Goal: Task Accomplishment & Management: Complete application form

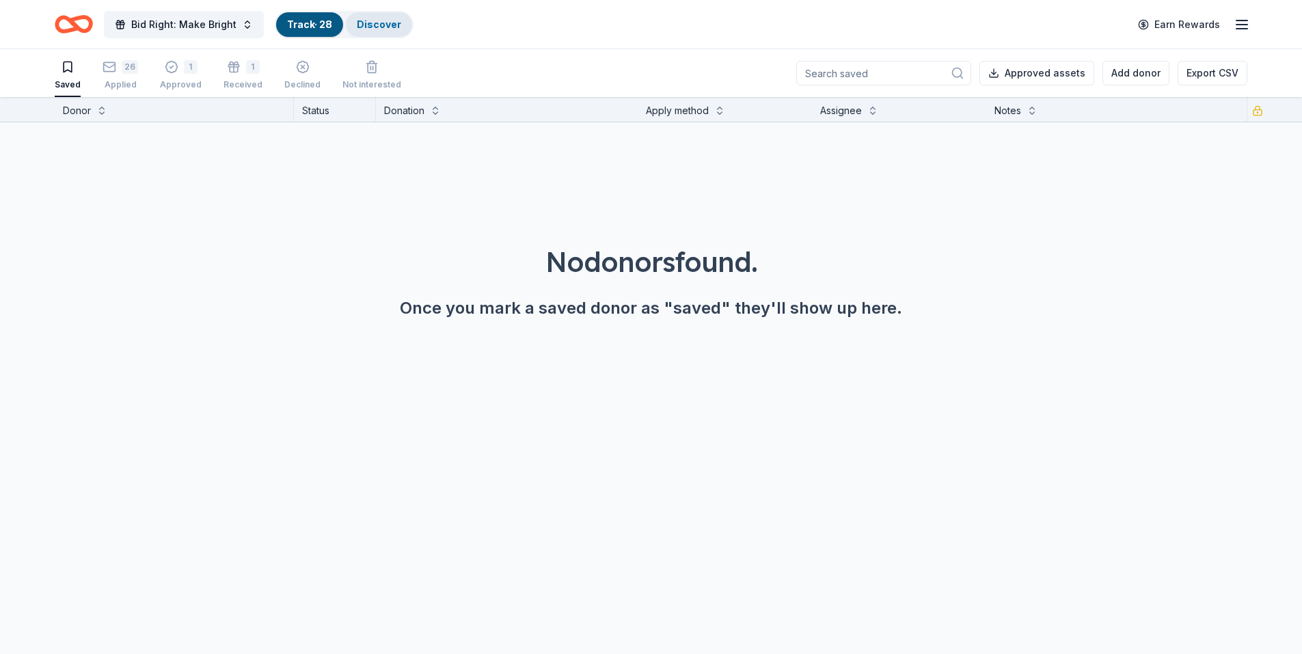
click at [366, 23] on link "Discover" at bounding box center [379, 24] width 44 height 12
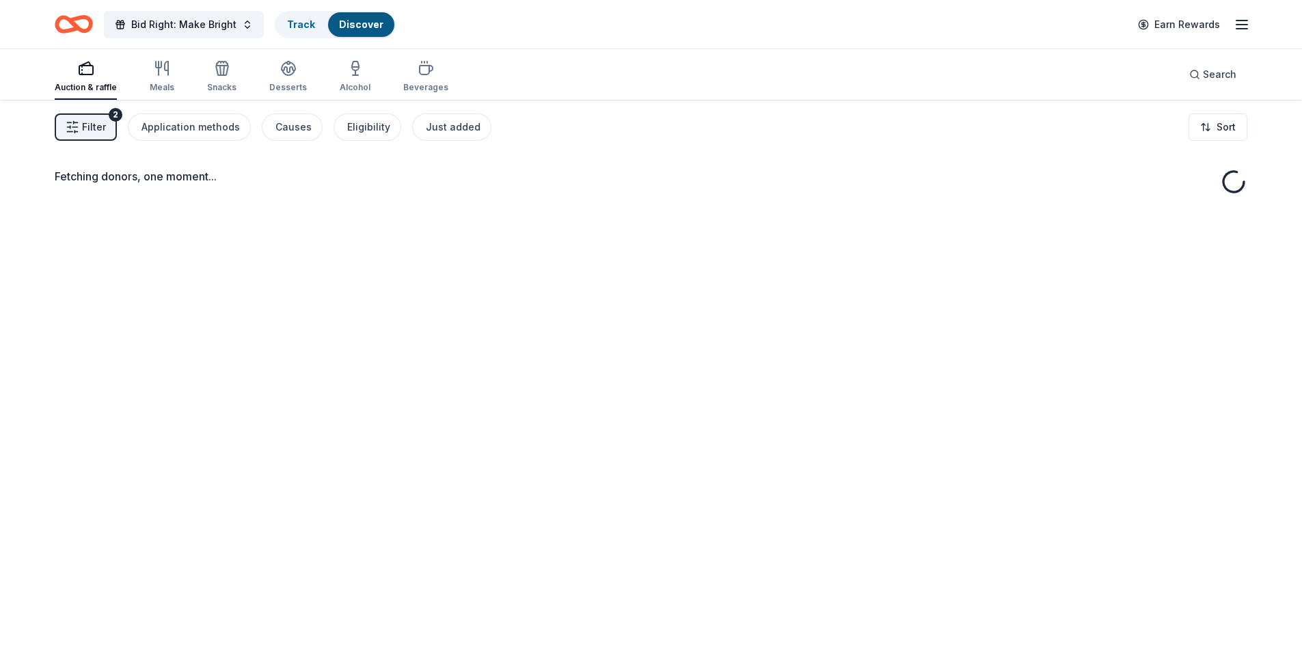
click at [370, 24] on link "Discover" at bounding box center [361, 24] width 44 height 12
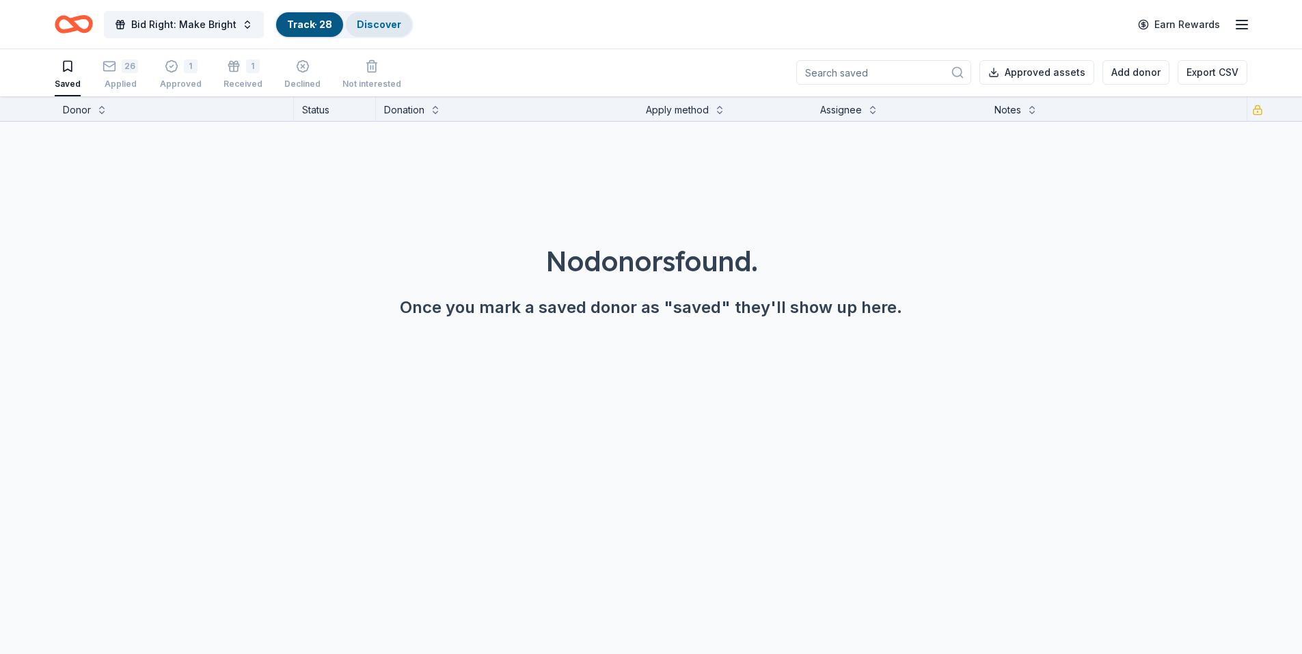
click at [373, 26] on link "Discover" at bounding box center [379, 24] width 44 height 12
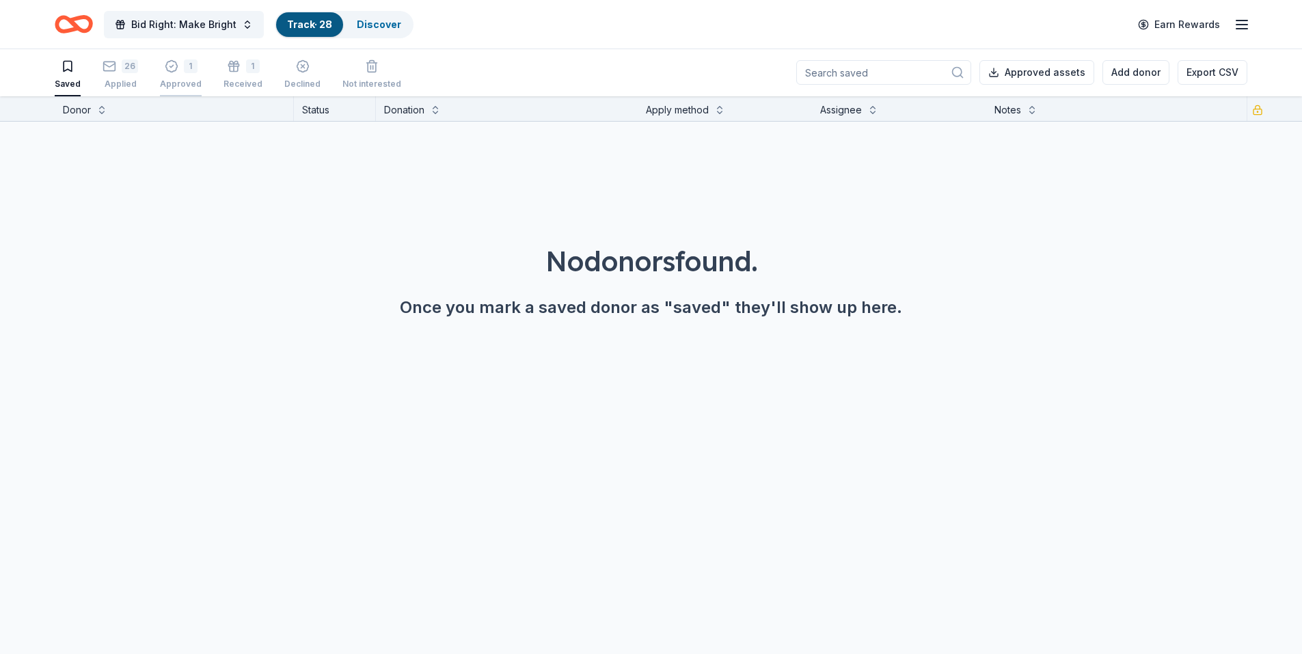
click at [182, 79] on div "Approved" at bounding box center [181, 84] width 42 height 11
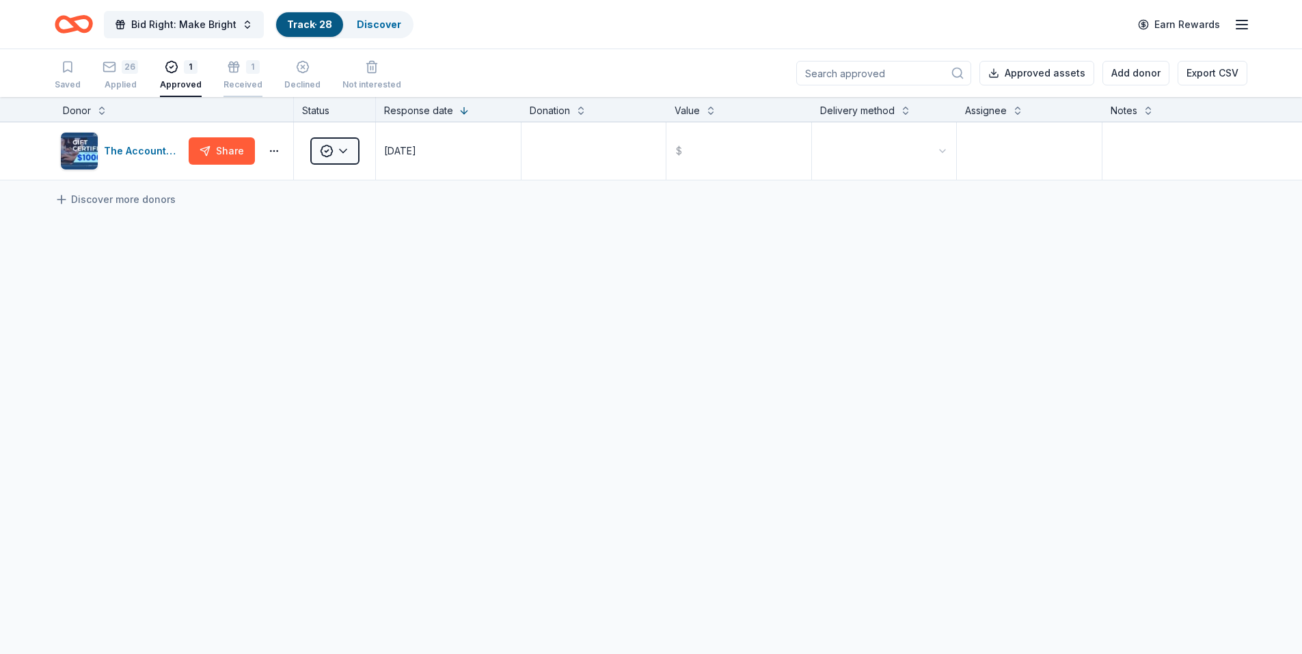
click at [241, 77] on div "1 Received" at bounding box center [242, 75] width 39 height 30
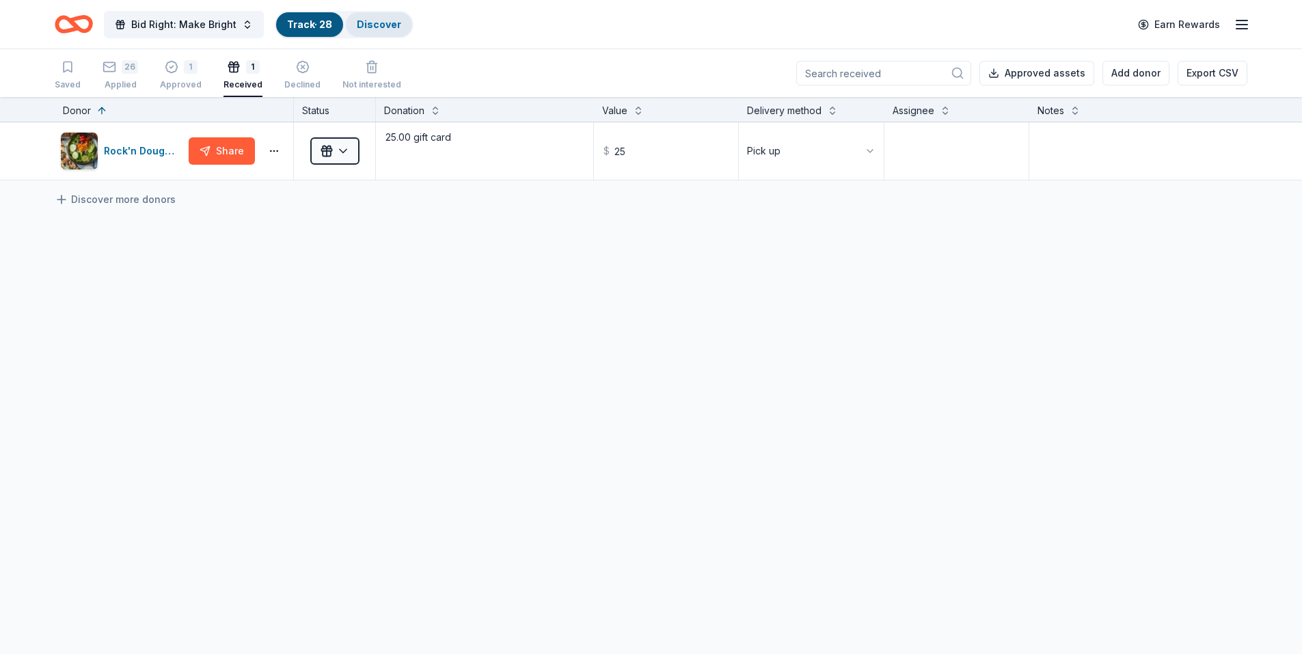
click at [374, 28] on link "Discover" at bounding box center [379, 24] width 44 height 12
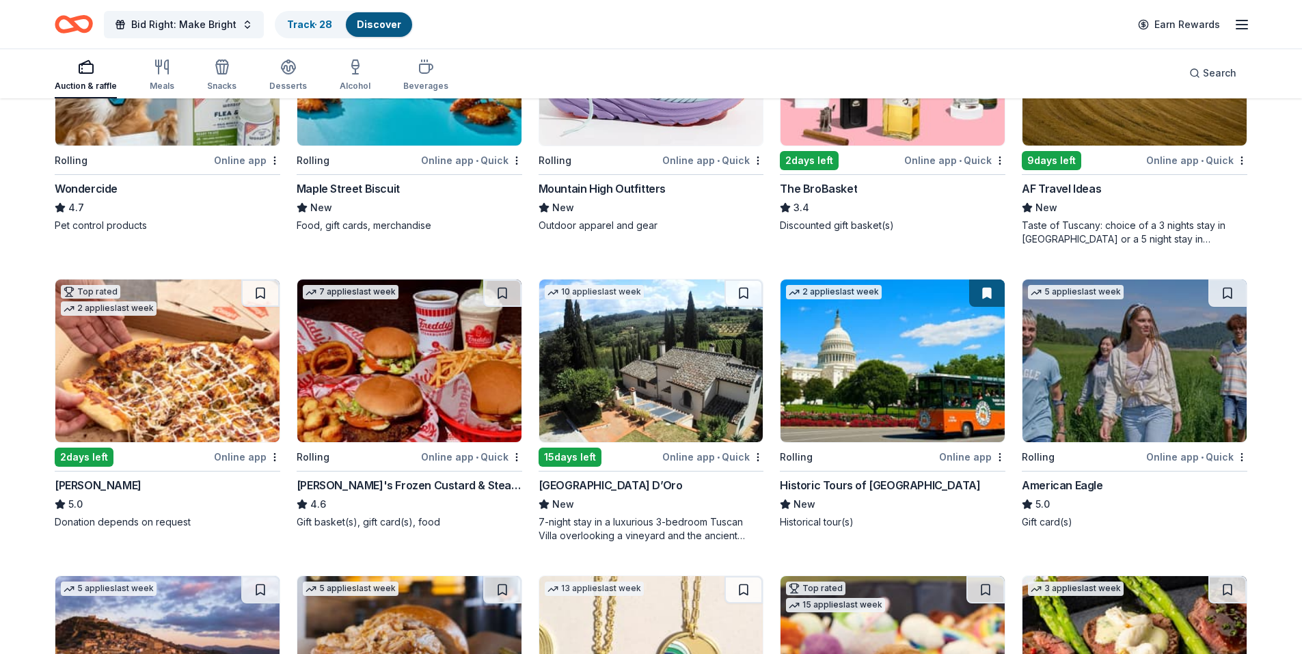
scroll to position [991, 0]
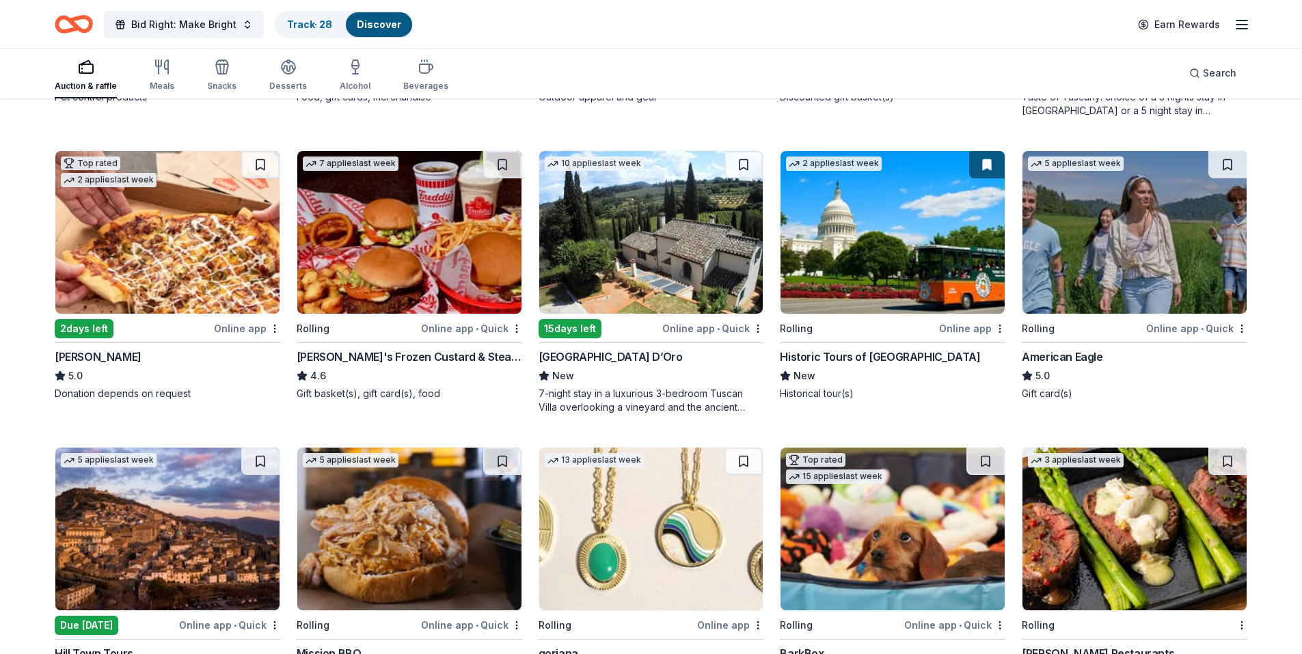
click at [600, 267] on img at bounding box center [651, 232] width 224 height 163
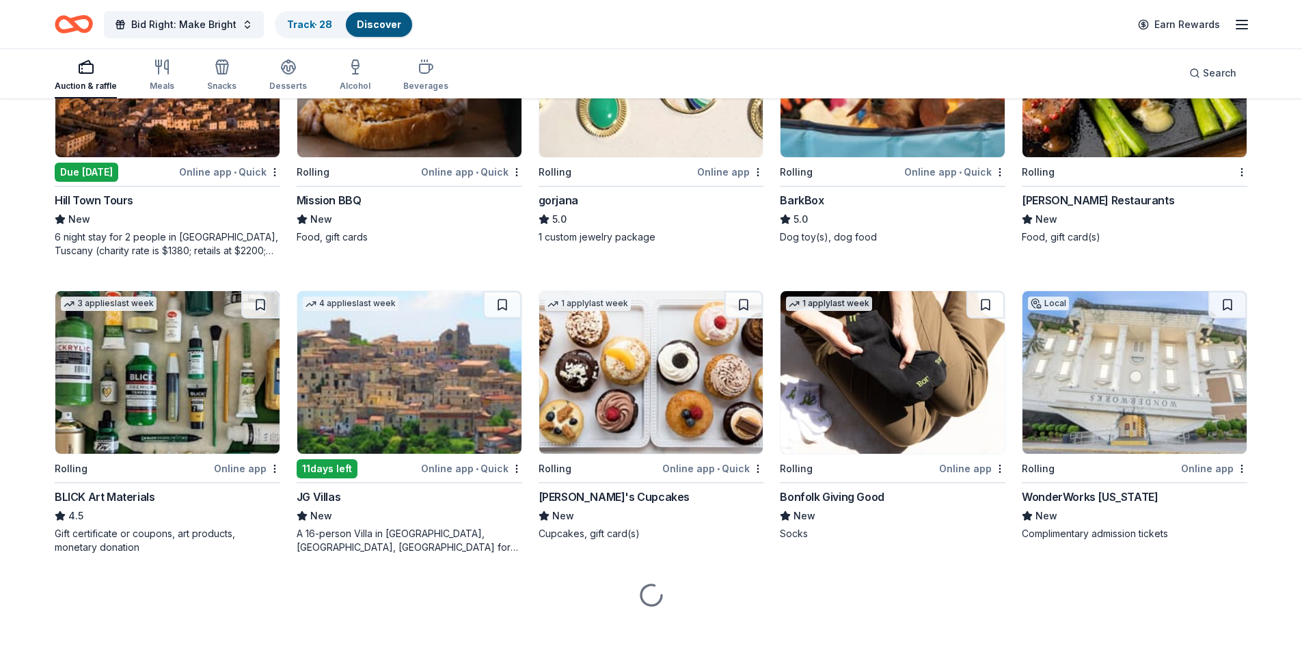
scroll to position [1453, 0]
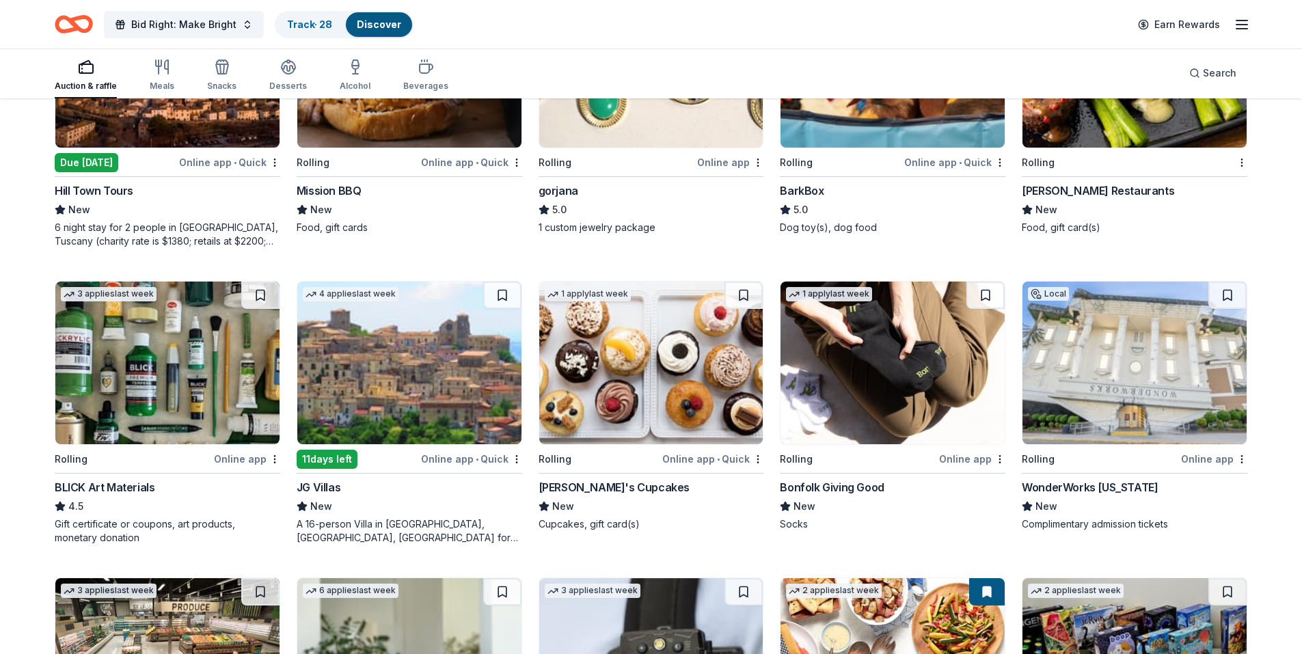
click at [655, 333] on img at bounding box center [651, 362] width 224 height 163
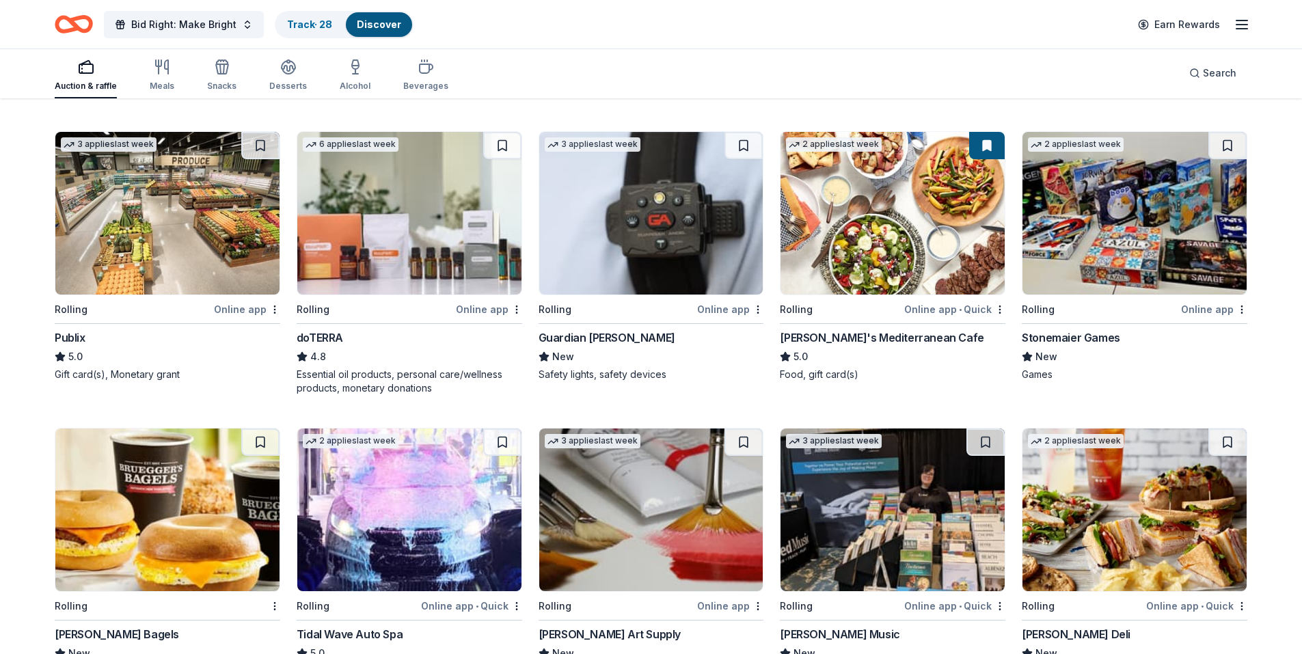
scroll to position [1934, 0]
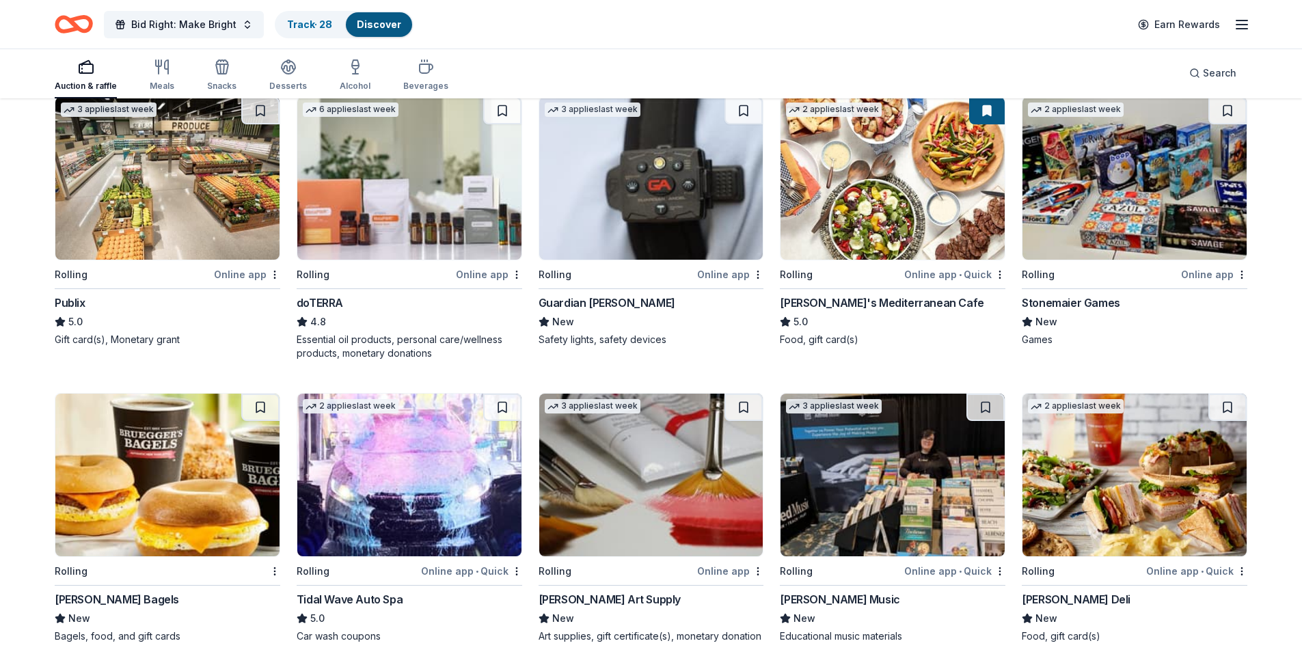
click at [892, 306] on div "[PERSON_NAME]'s Mediterranean Cafe" at bounding box center [882, 302] width 204 height 16
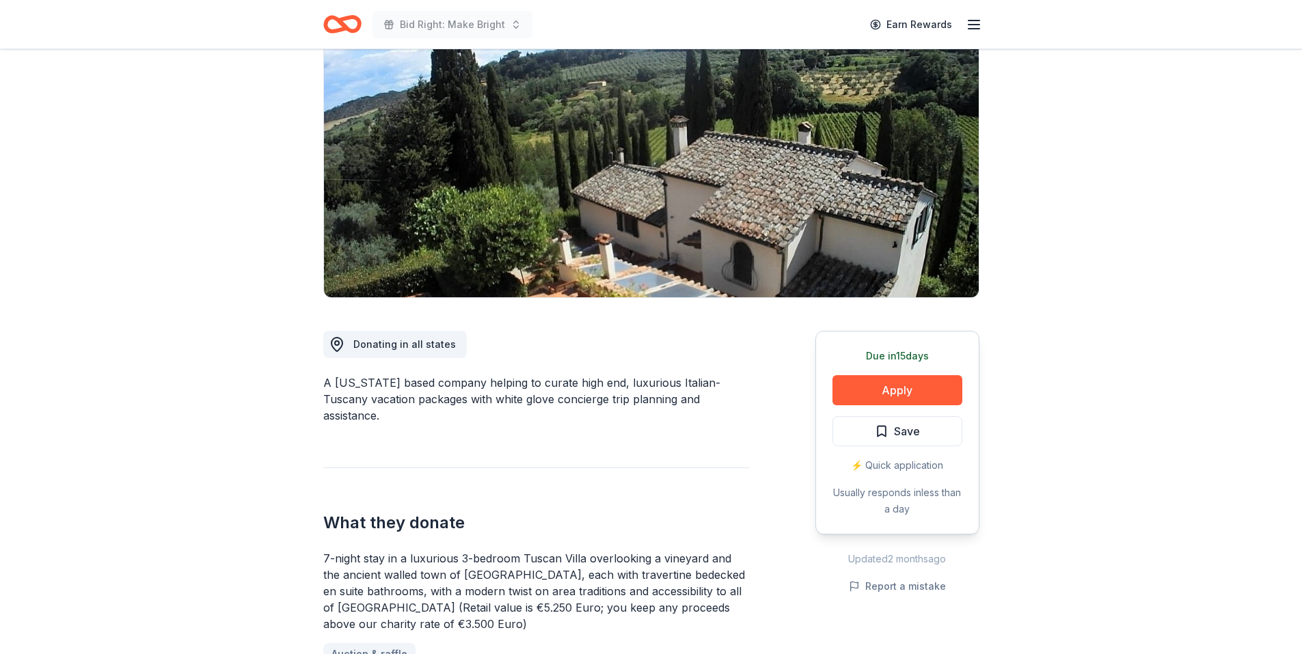
scroll to position [72, 0]
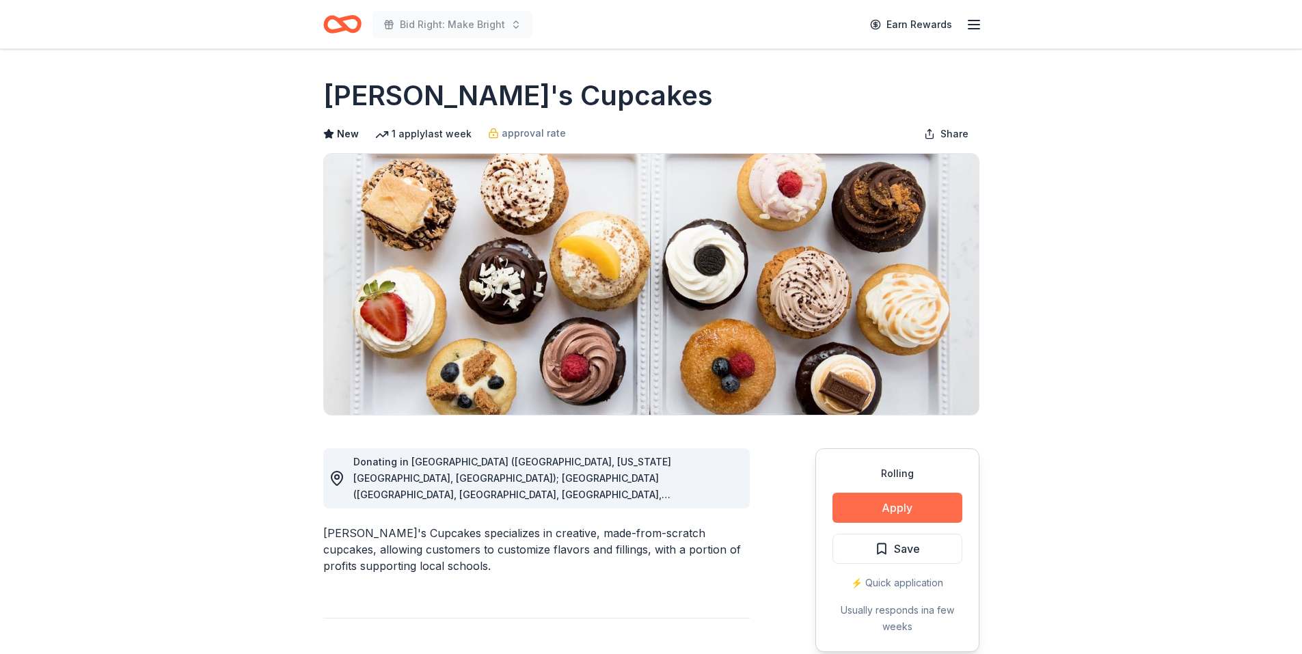
click at [910, 510] on button "Apply" at bounding box center [897, 508] width 130 height 30
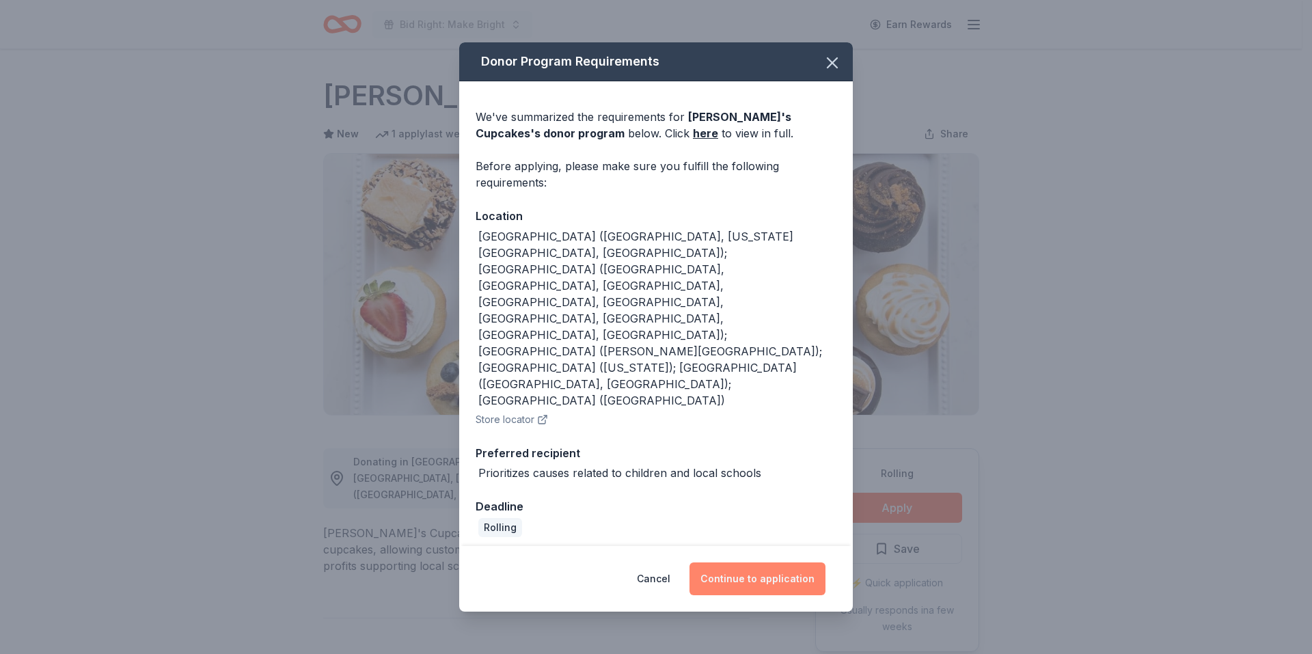
click at [765, 562] on button "Continue to application" at bounding box center [757, 578] width 136 height 33
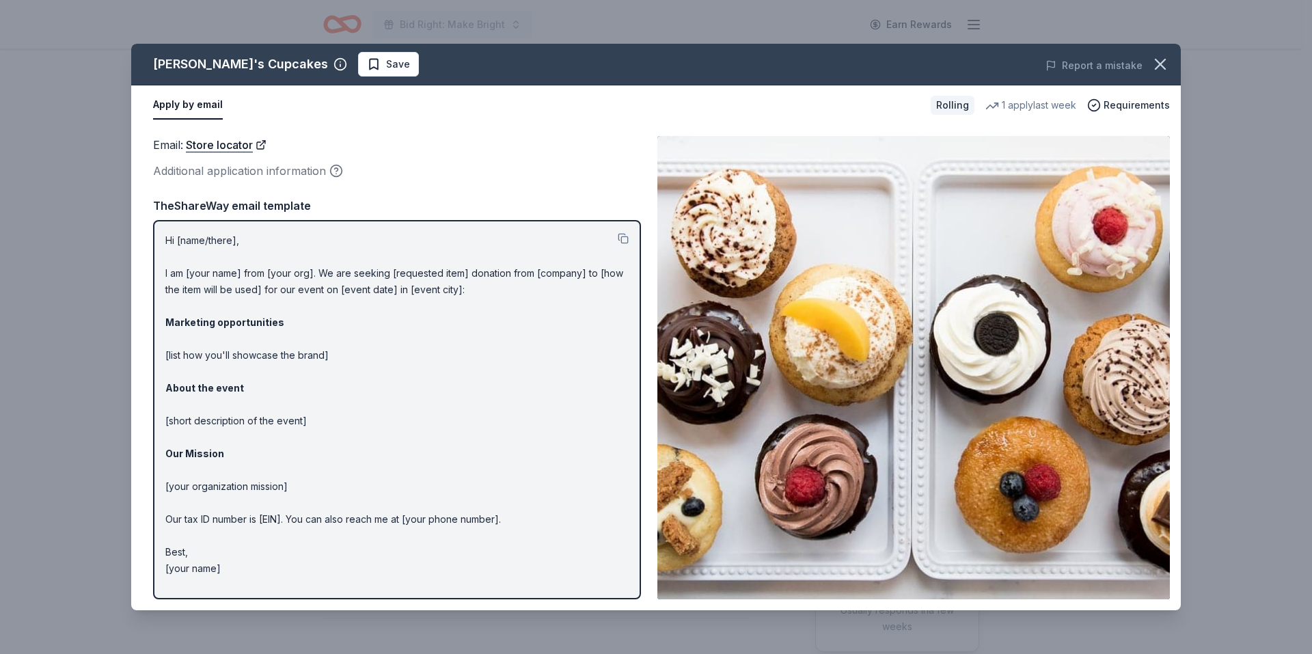
click at [269, 264] on p "Hi [name/there], I am [your name] from [your org]. We are seeking [requested it…" at bounding box center [396, 404] width 463 height 344
click at [1170, 64] on button "button" at bounding box center [1160, 64] width 30 height 30
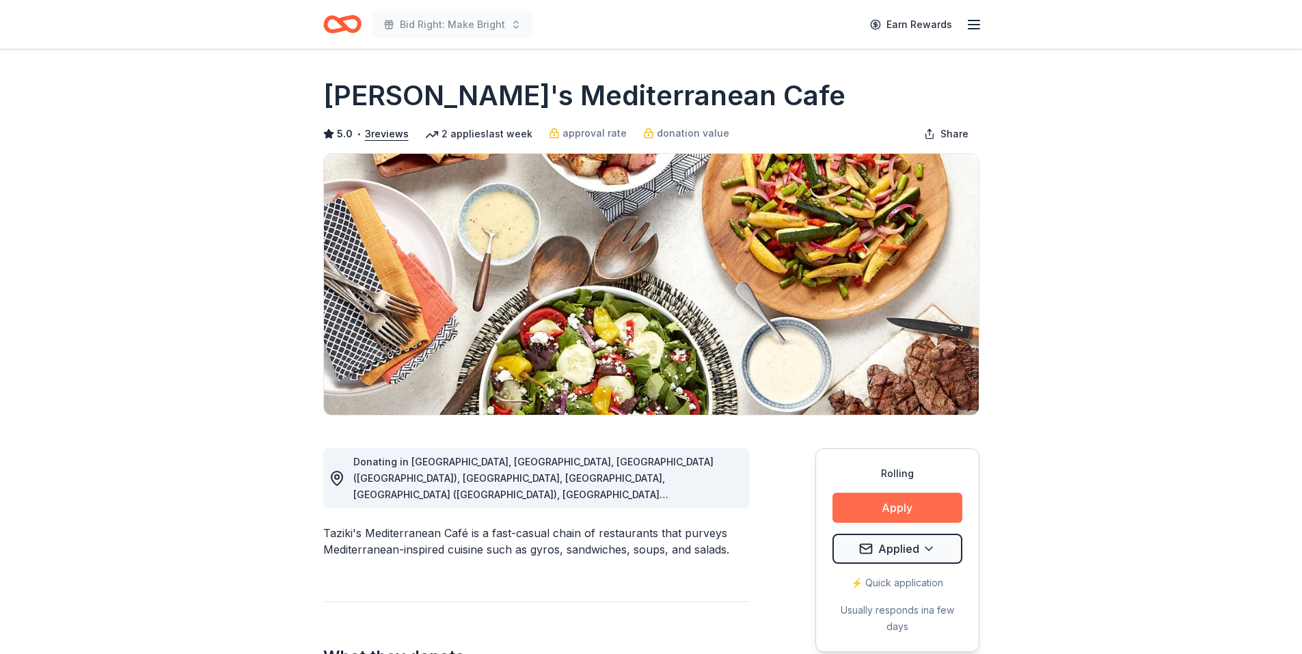
click at [888, 512] on button "Apply" at bounding box center [897, 508] width 130 height 30
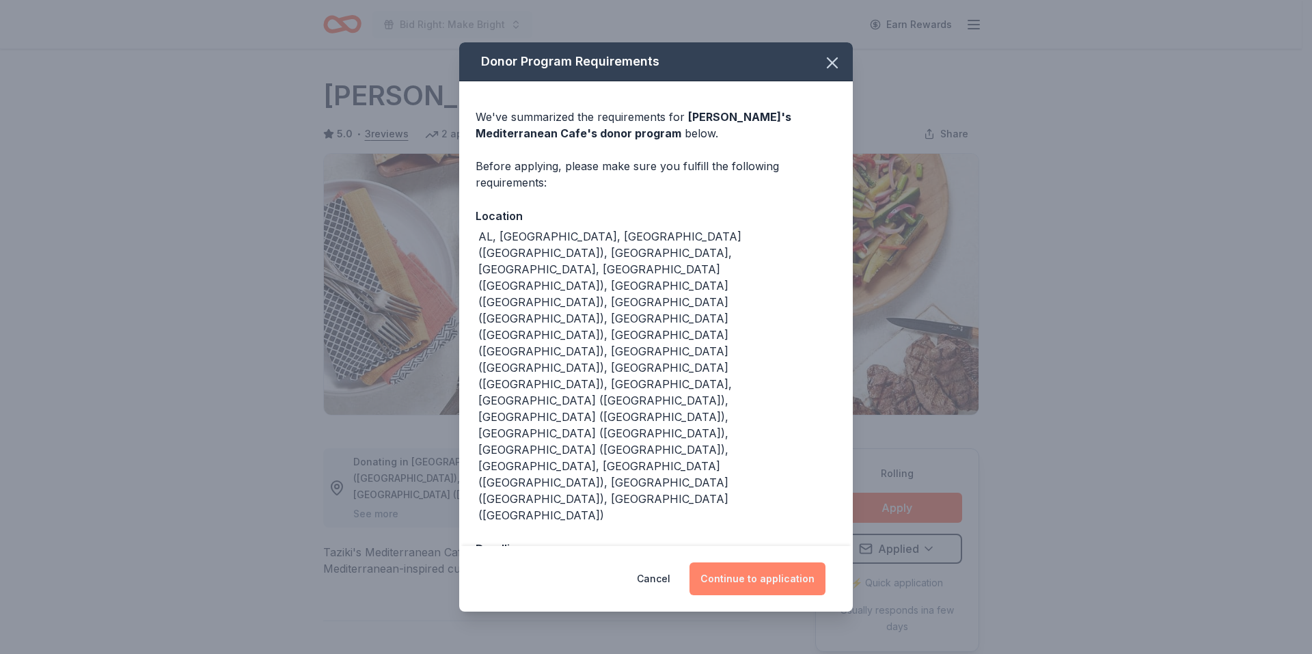
click at [757, 562] on button "Continue to application" at bounding box center [757, 578] width 136 height 33
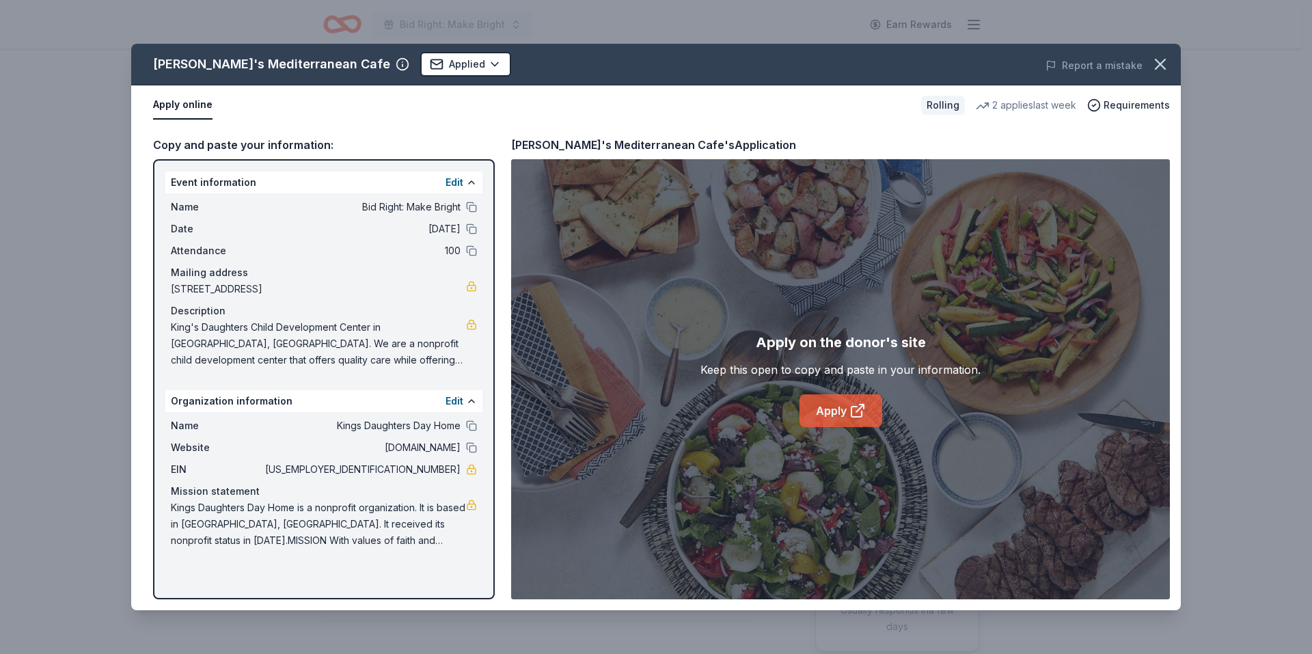
click at [844, 400] on link "Apply" at bounding box center [840, 410] width 83 height 33
